Goal: Transaction & Acquisition: Book appointment/travel/reservation

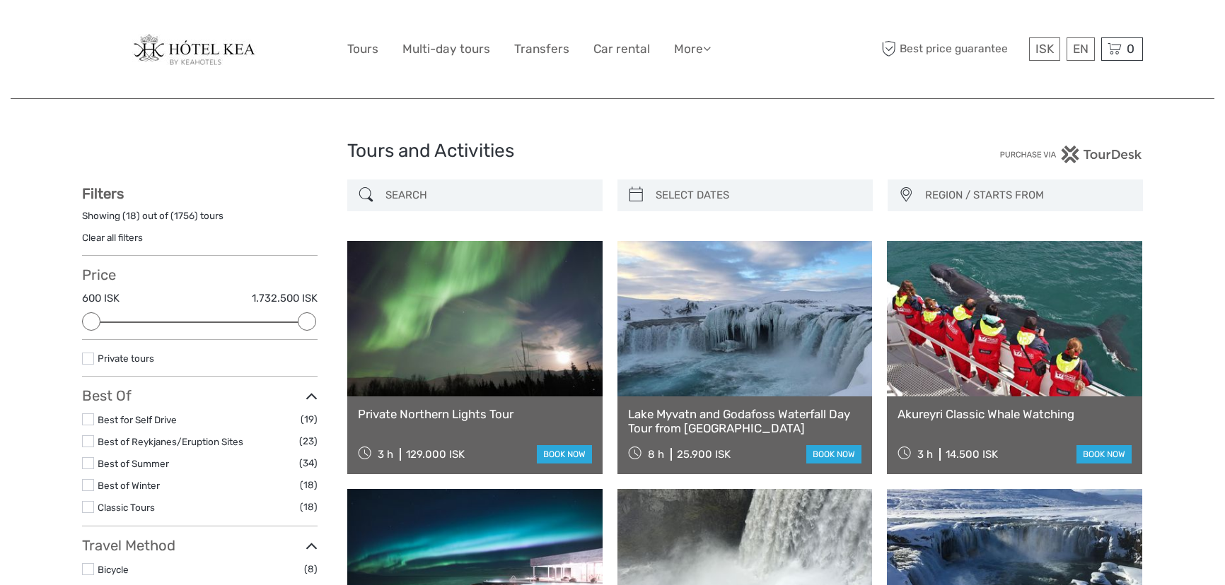
select select
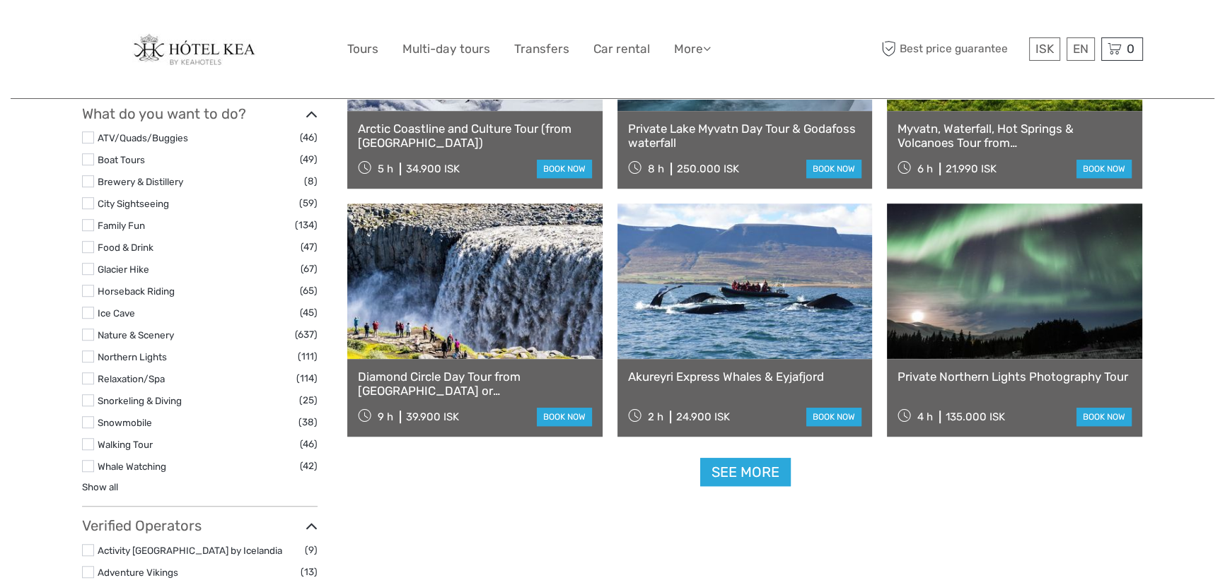
scroll to position [1285, 0]
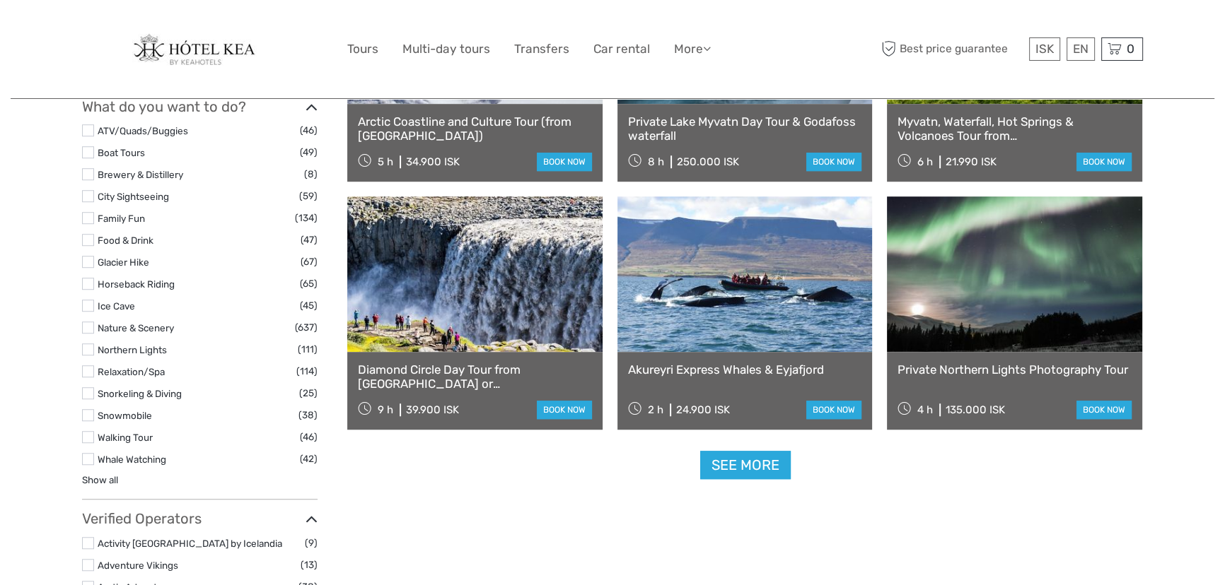
click at [525, 301] on link at bounding box center [474, 275] width 255 height 156
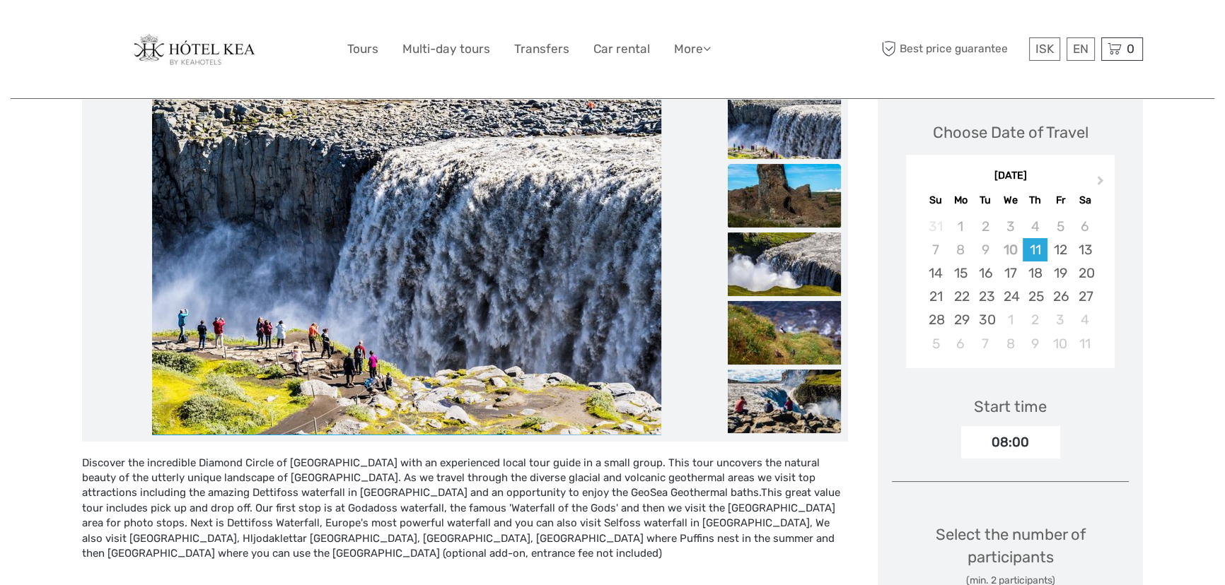
click at [771, 199] on img at bounding box center [783, 196] width 113 height 64
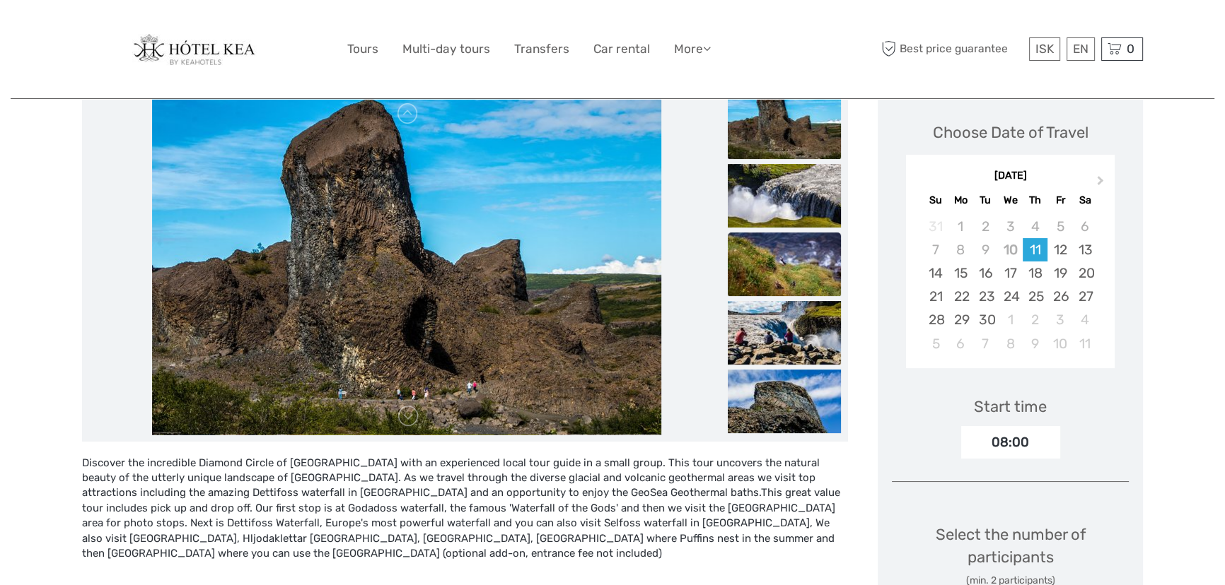
click at [771, 246] on img at bounding box center [783, 265] width 113 height 64
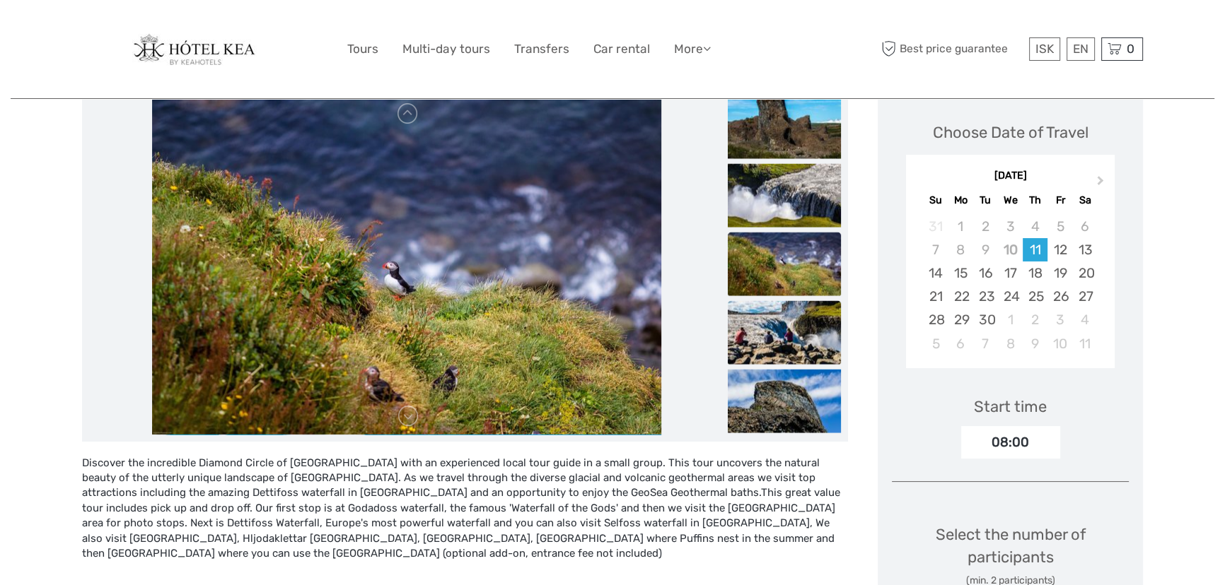
drag, startPoint x: 792, startPoint y: 310, endPoint x: 771, endPoint y: 301, distance: 23.1
click at [792, 311] on img at bounding box center [783, 332] width 113 height 64
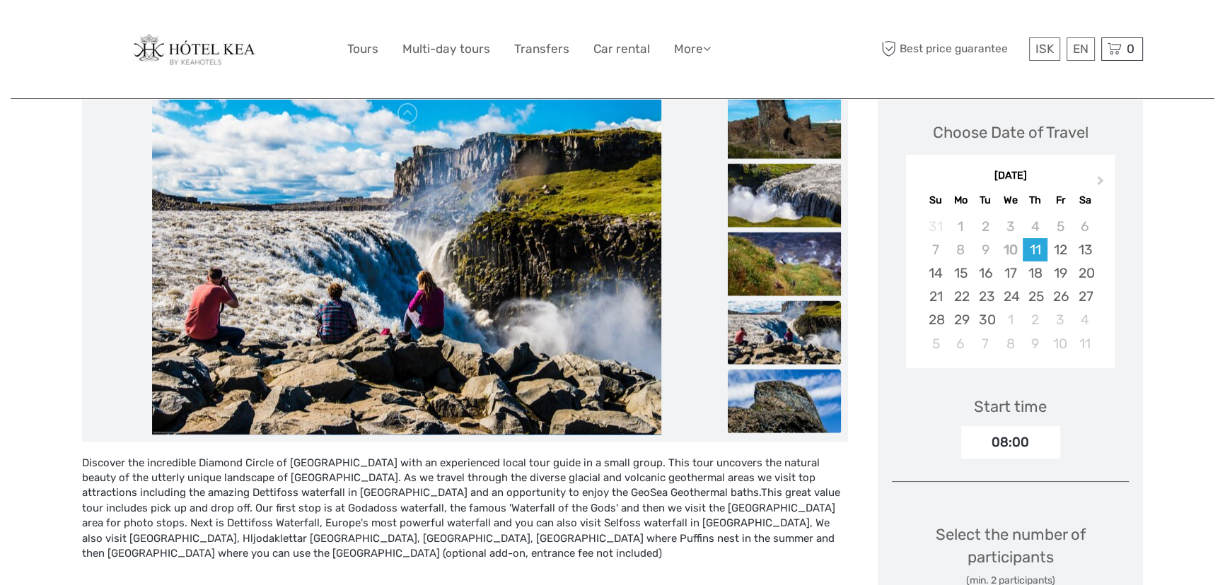
click at [769, 382] on img at bounding box center [783, 401] width 113 height 64
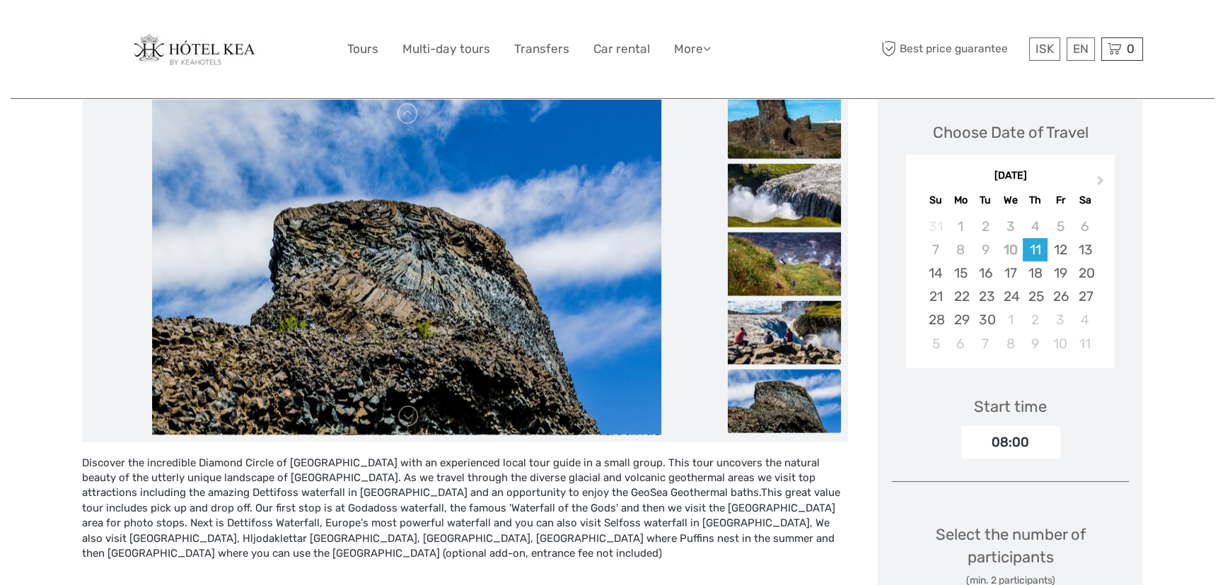
click at [797, 134] on img at bounding box center [783, 127] width 113 height 64
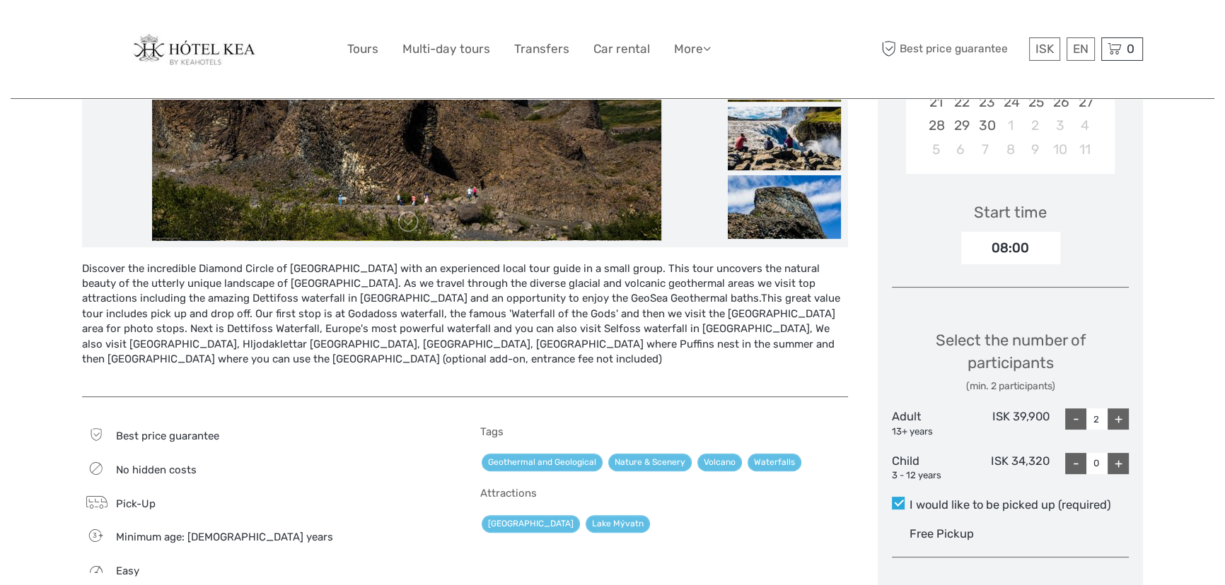
scroll to position [385, 0]
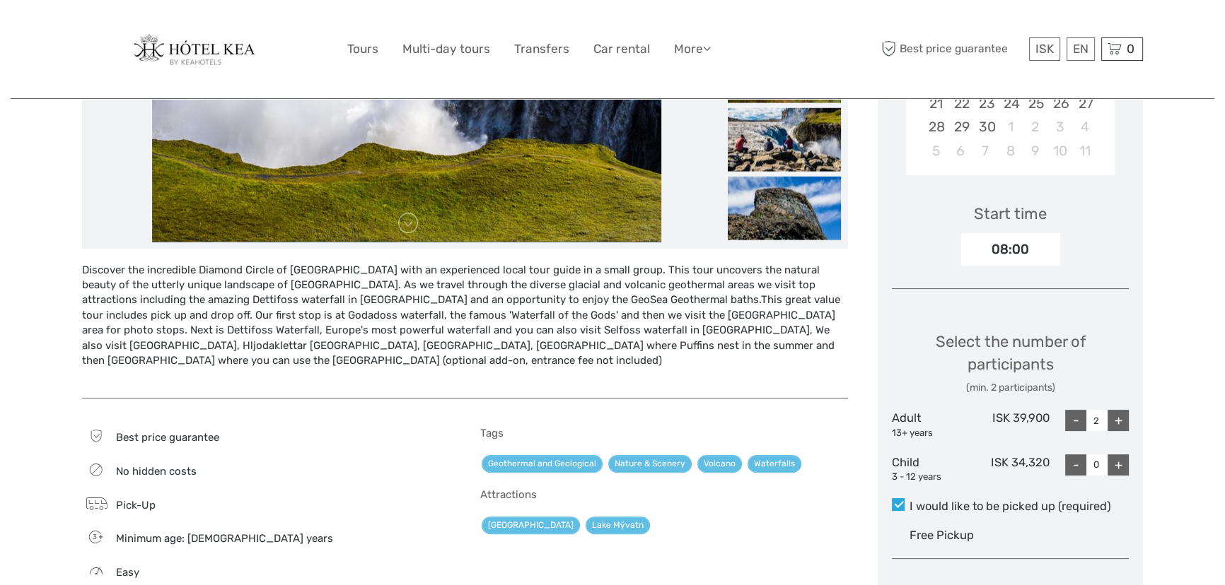
click at [1075, 420] on div "-" at bounding box center [1075, 420] width 21 height 21
click at [1120, 423] on div "+" at bounding box center [1117, 420] width 21 height 21
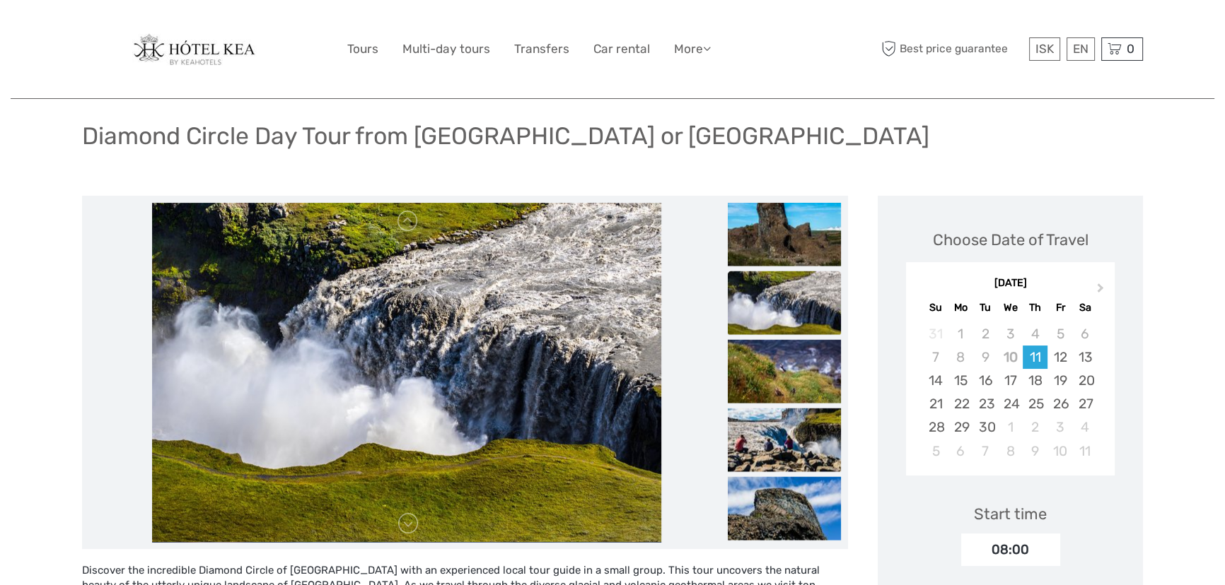
scroll to position [0, 0]
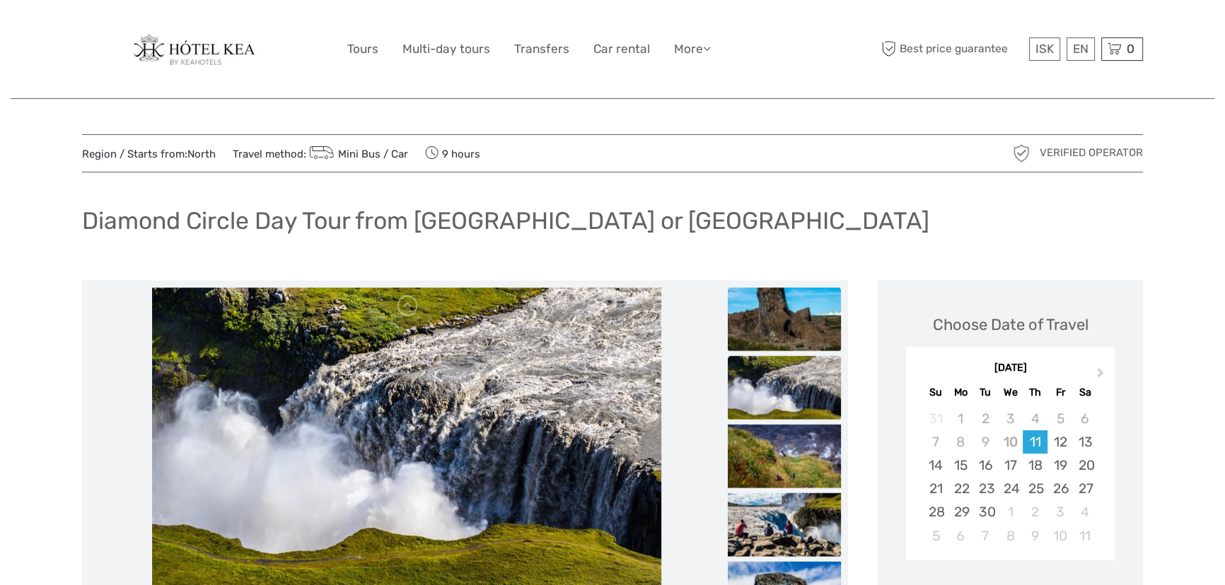
click at [804, 317] on img at bounding box center [783, 319] width 113 height 64
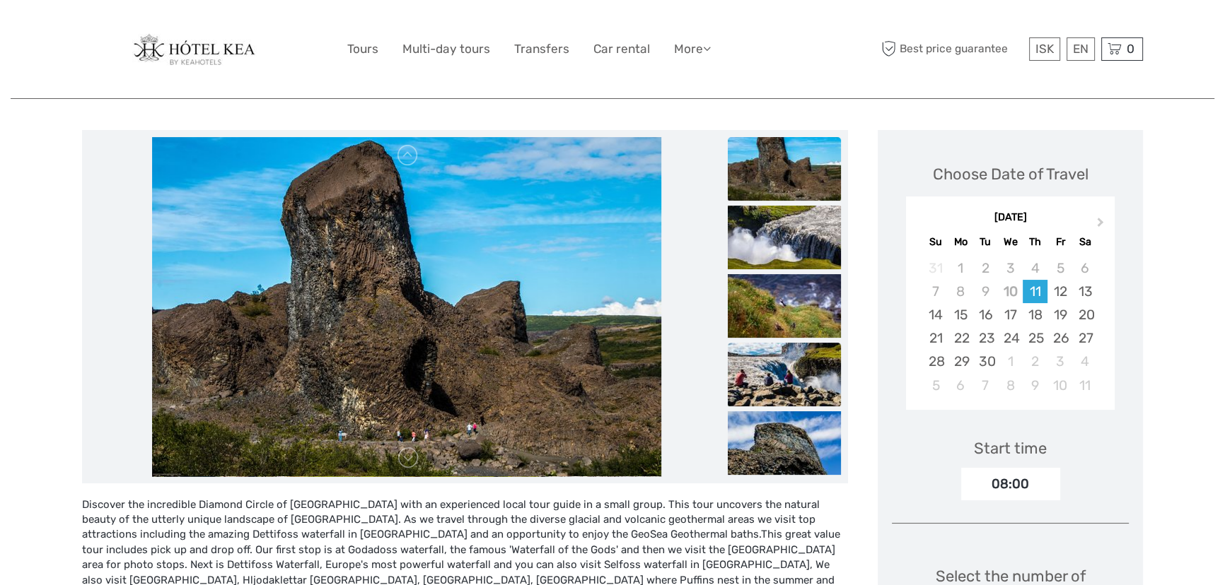
scroll to position [128, 0]
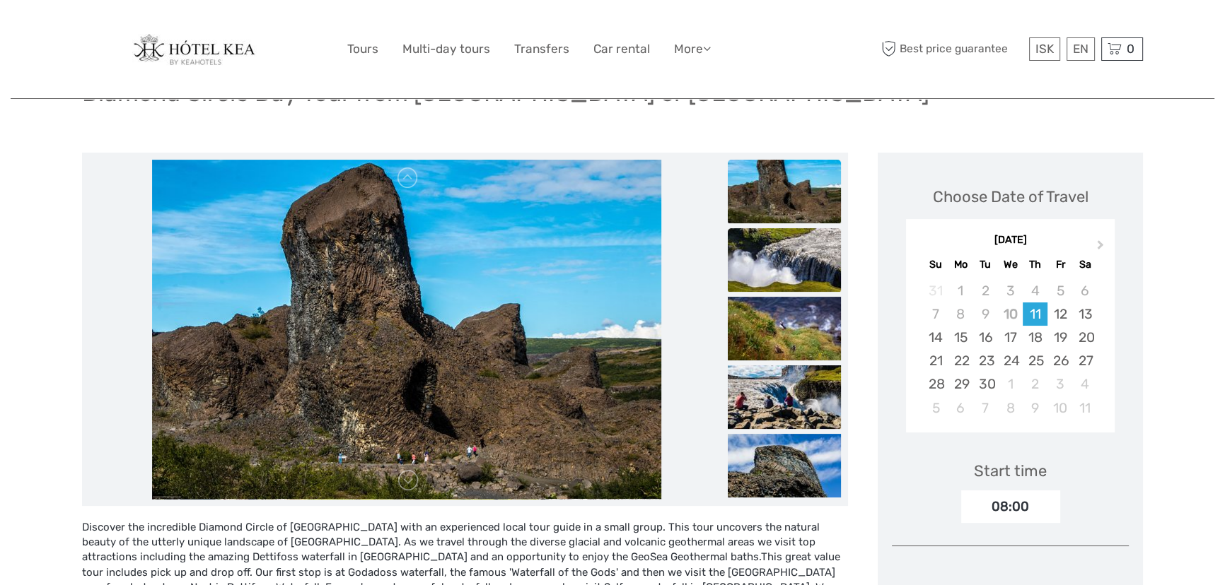
click at [796, 245] on img at bounding box center [783, 260] width 113 height 64
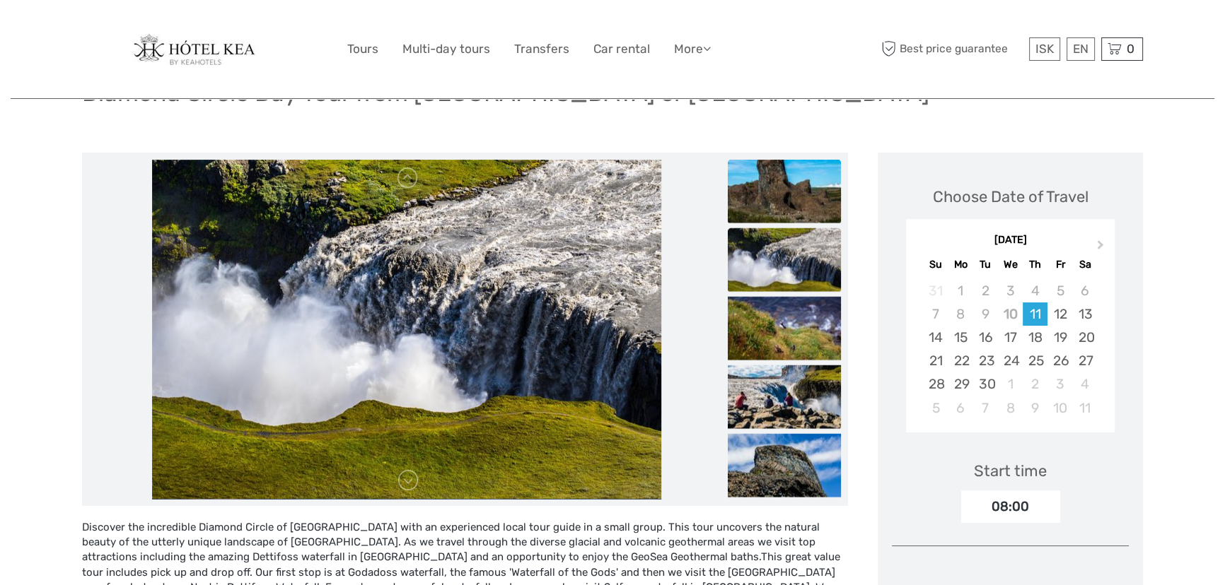
click at [797, 205] on img at bounding box center [783, 191] width 113 height 64
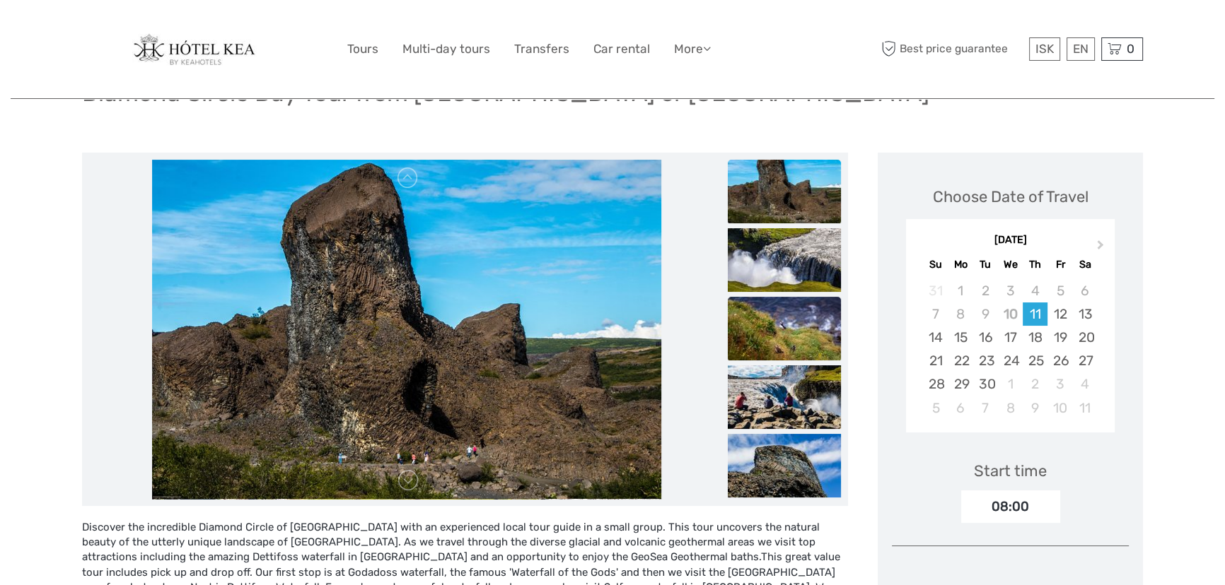
click at [790, 331] on img at bounding box center [783, 329] width 113 height 64
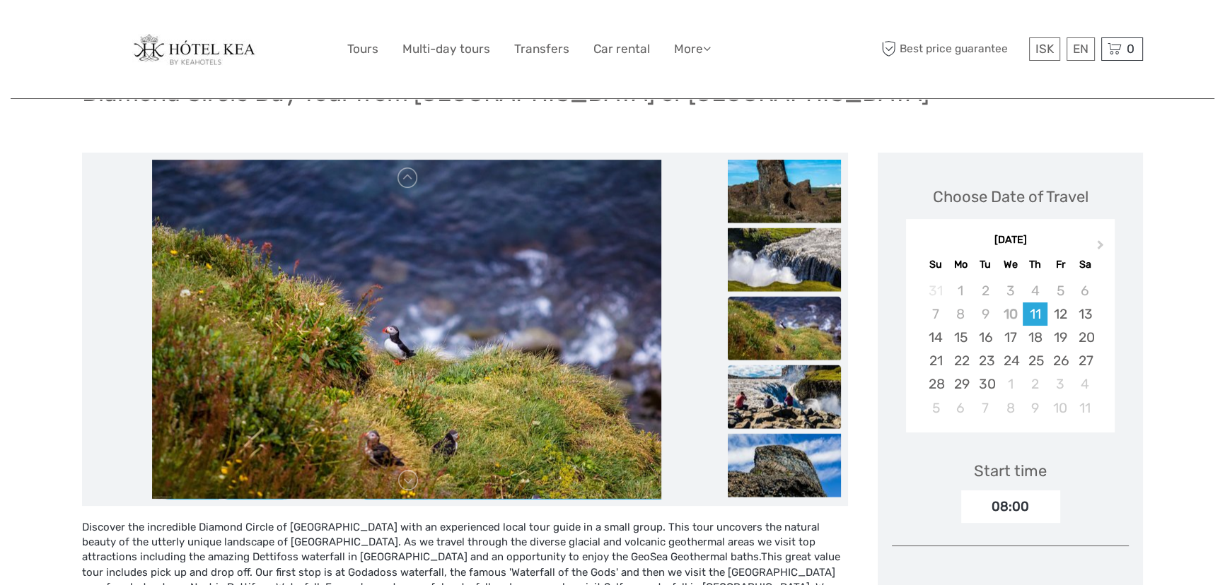
click at [799, 390] on img at bounding box center [783, 397] width 113 height 64
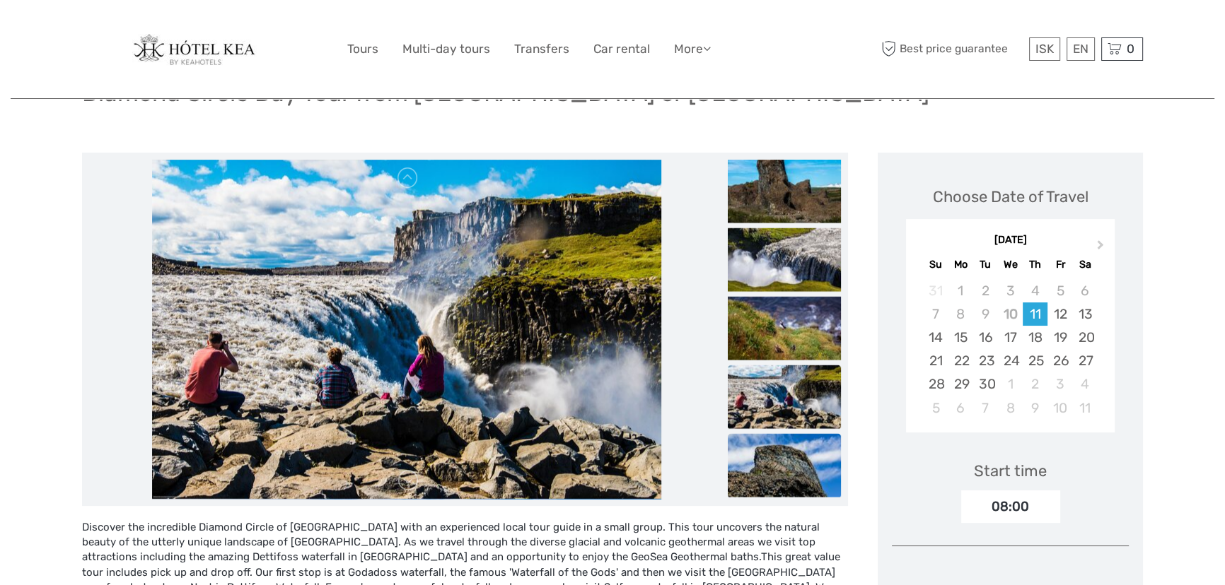
click at [796, 452] on img at bounding box center [783, 465] width 113 height 64
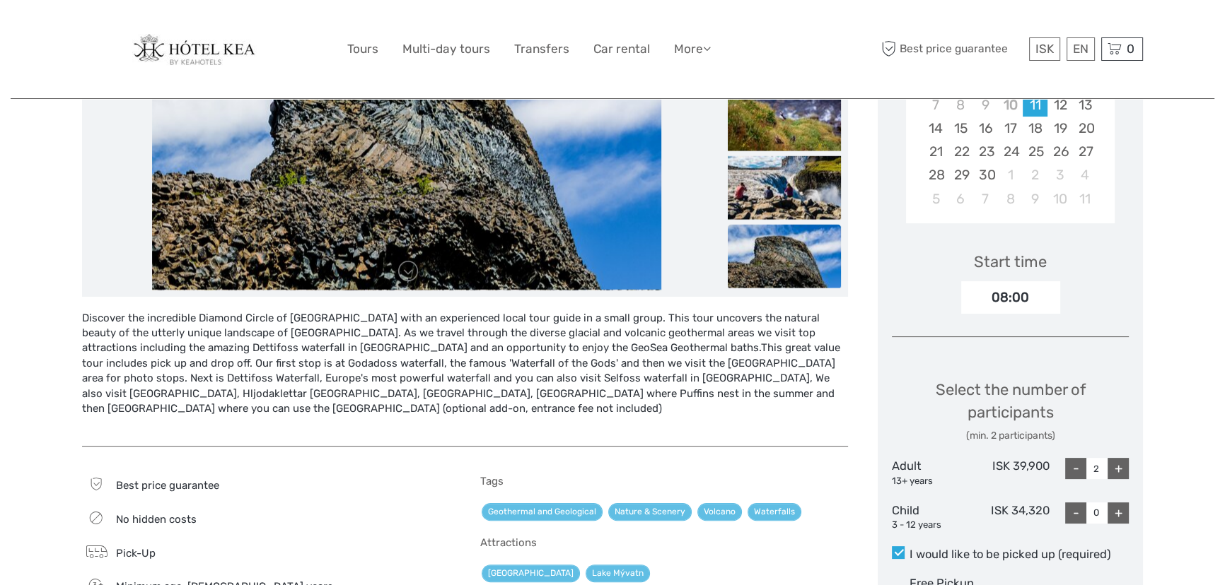
scroll to position [450, 0]
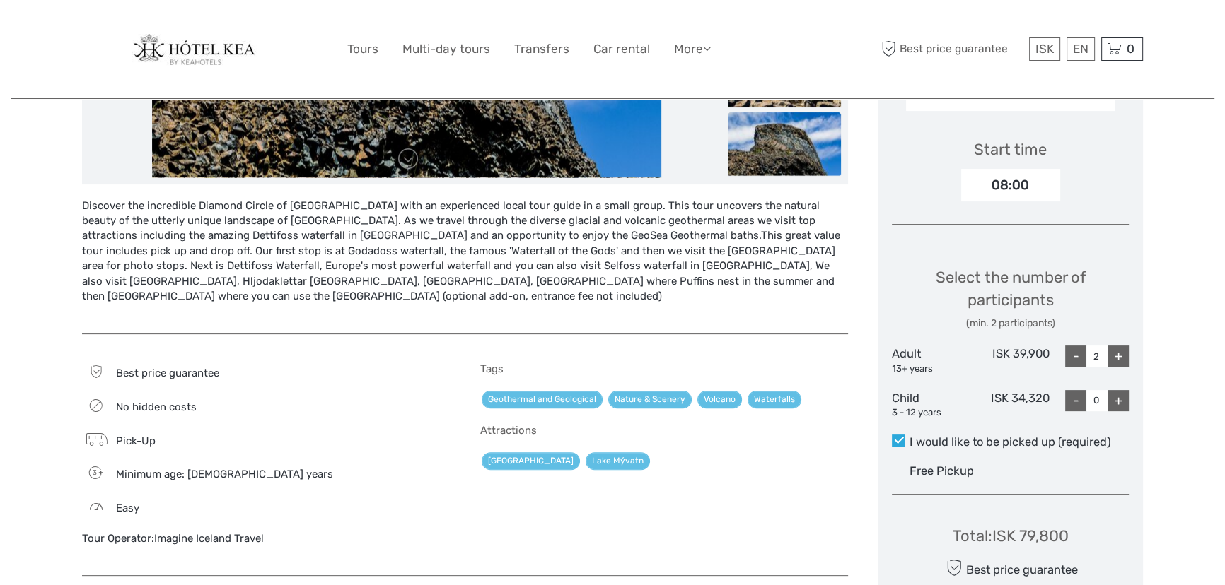
click at [1114, 353] on div "+" at bounding box center [1117, 356] width 21 height 21
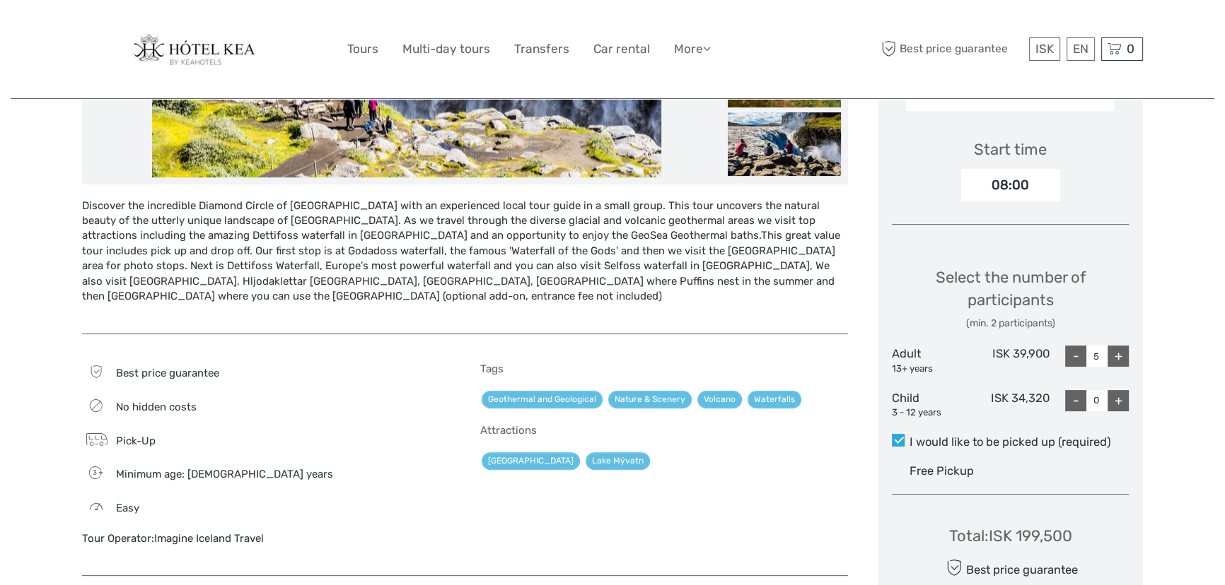
click at [1114, 353] on div "+" at bounding box center [1117, 356] width 21 height 21
click at [1068, 354] on div "-" at bounding box center [1075, 356] width 21 height 21
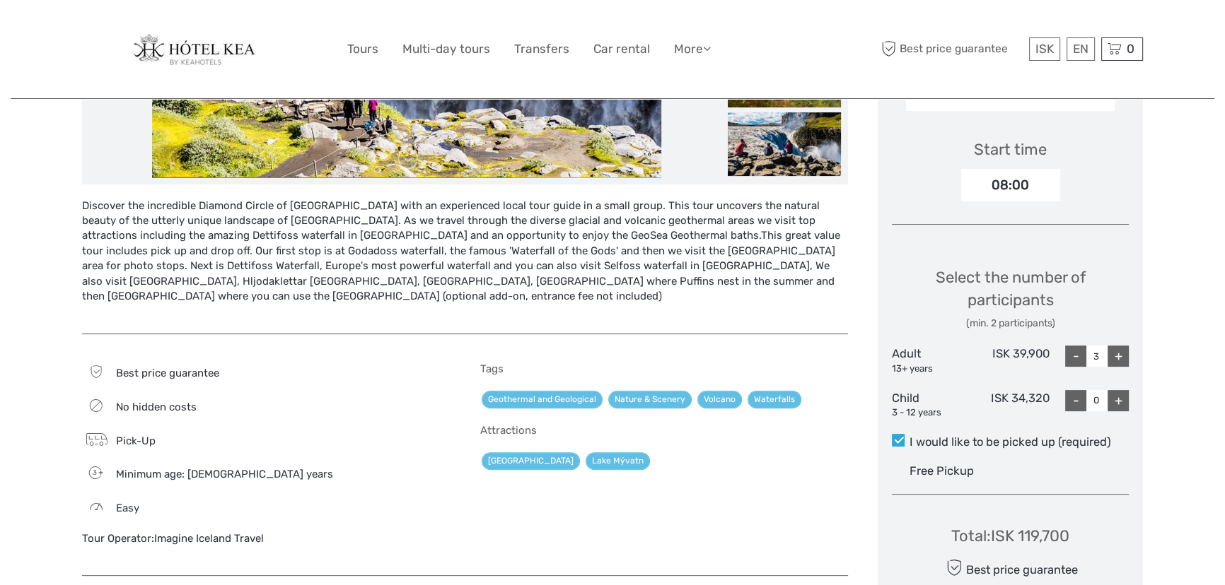
type input "2"
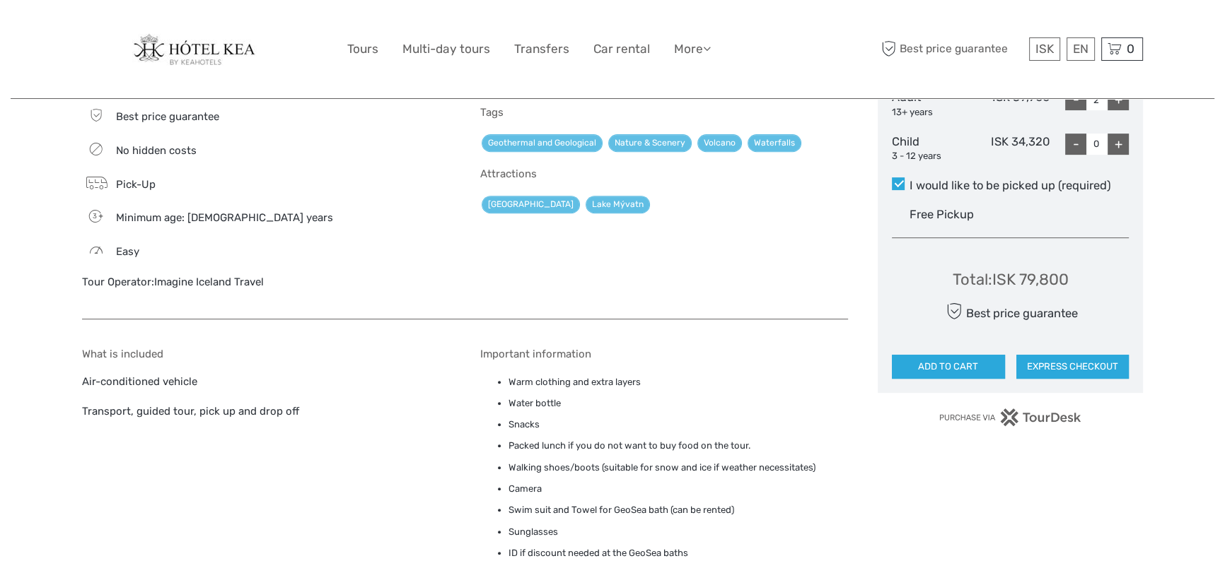
scroll to position [514, 0]
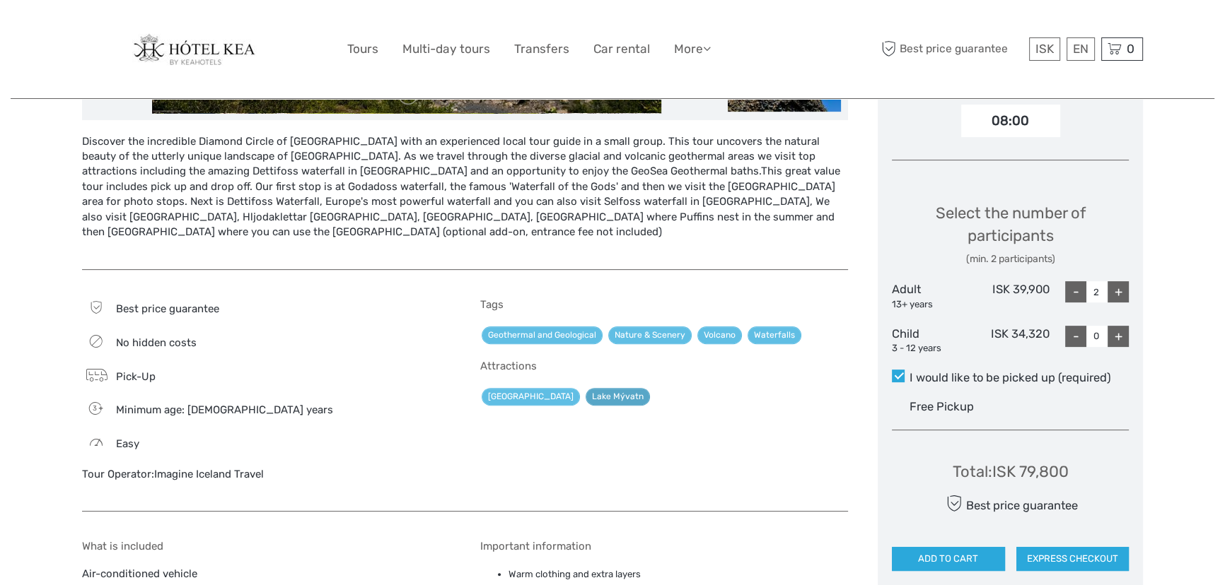
click at [595, 397] on link "Lake Mývatn" at bounding box center [617, 397] width 64 height 18
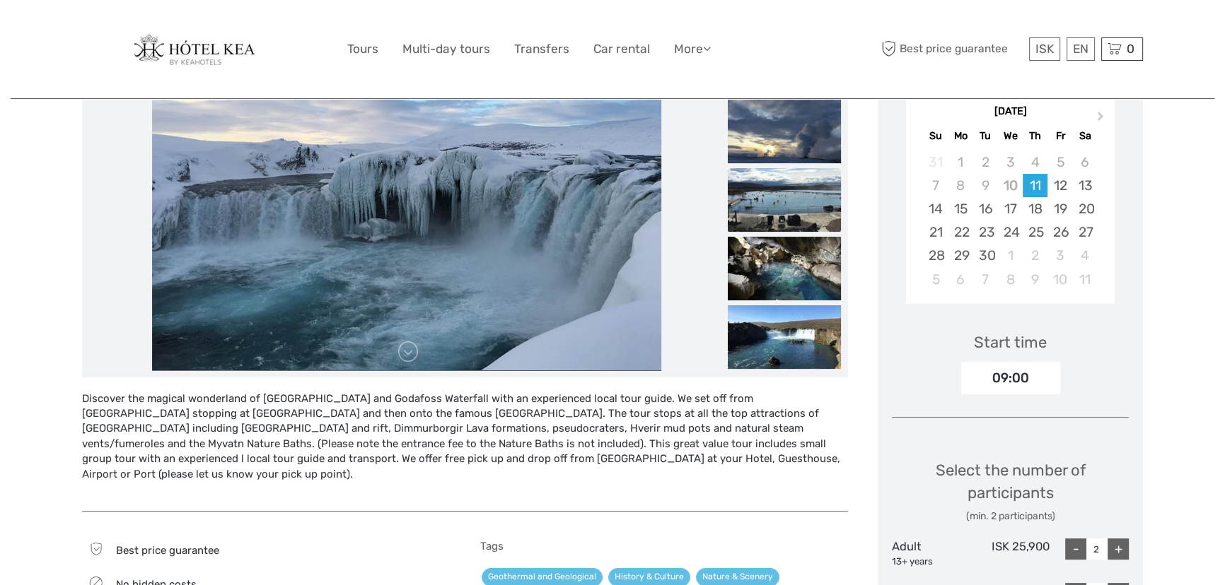
drag, startPoint x: 0, startPoint y: 0, endPoint x: 800, endPoint y: 208, distance: 826.9
click at [797, 201] on img at bounding box center [783, 200] width 113 height 64
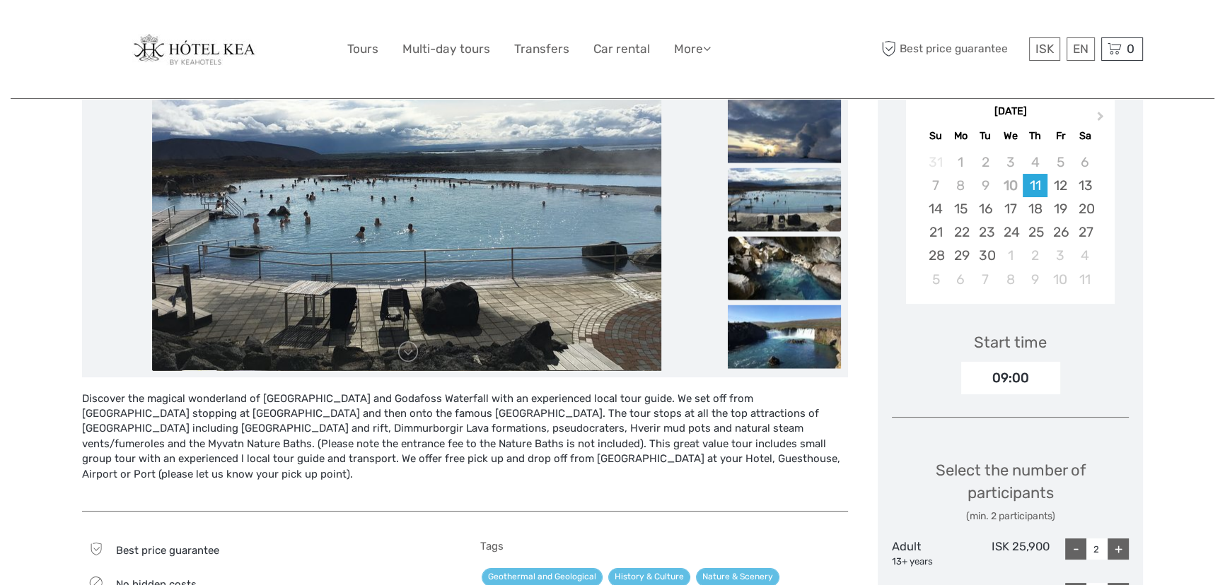
click at [783, 259] on img at bounding box center [783, 268] width 113 height 64
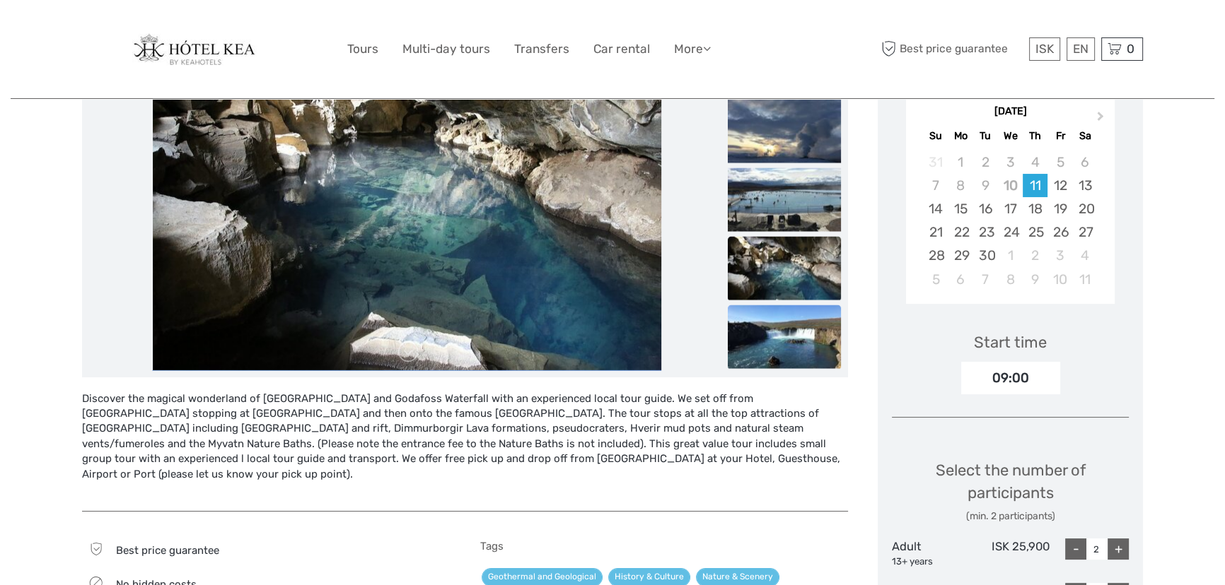
click at [771, 329] on img at bounding box center [783, 337] width 113 height 64
